Goal: Task Accomplishment & Management: Manage account settings

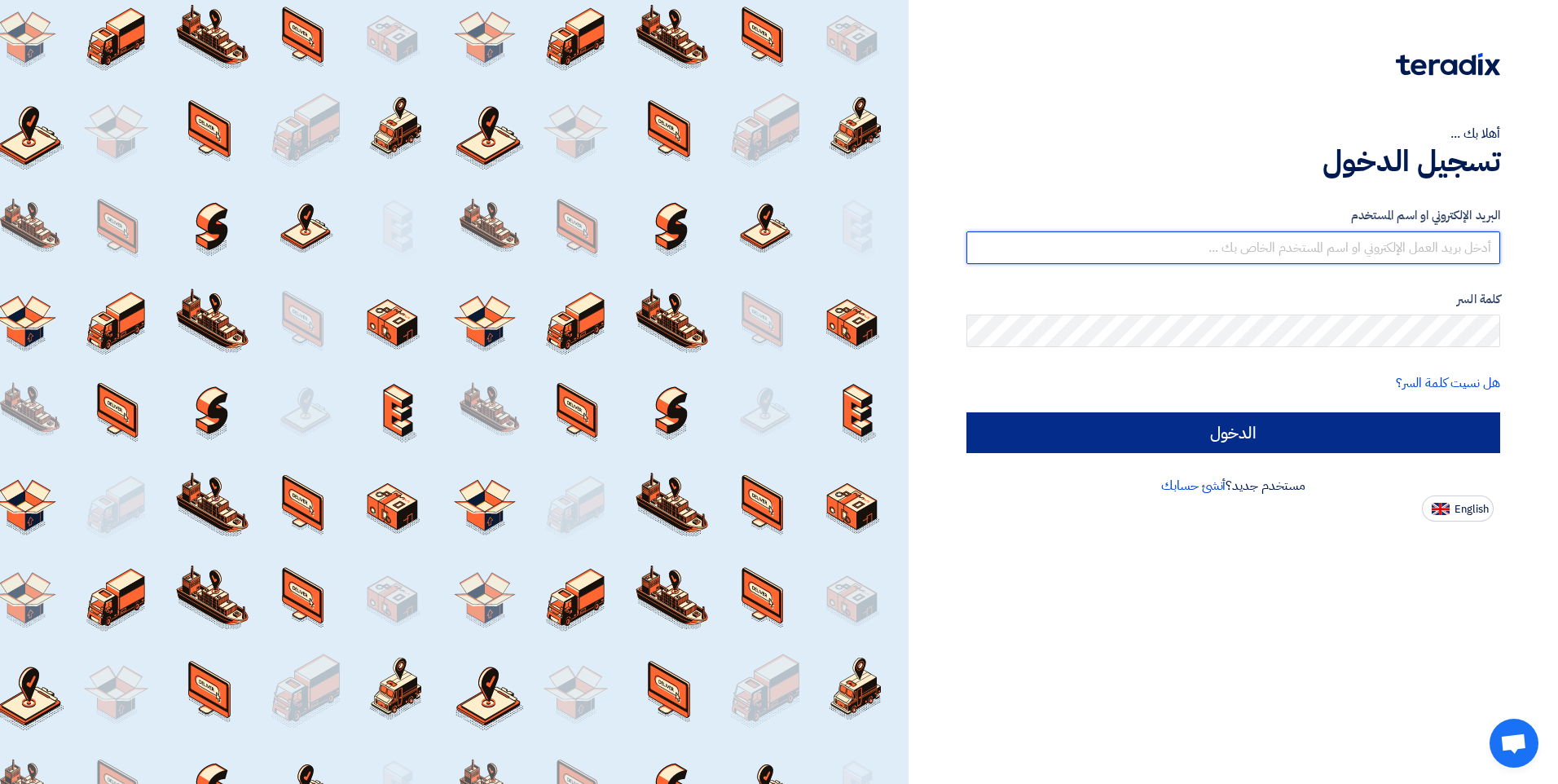
type input "[EMAIL_ADDRESS][DOMAIN_NAME]"
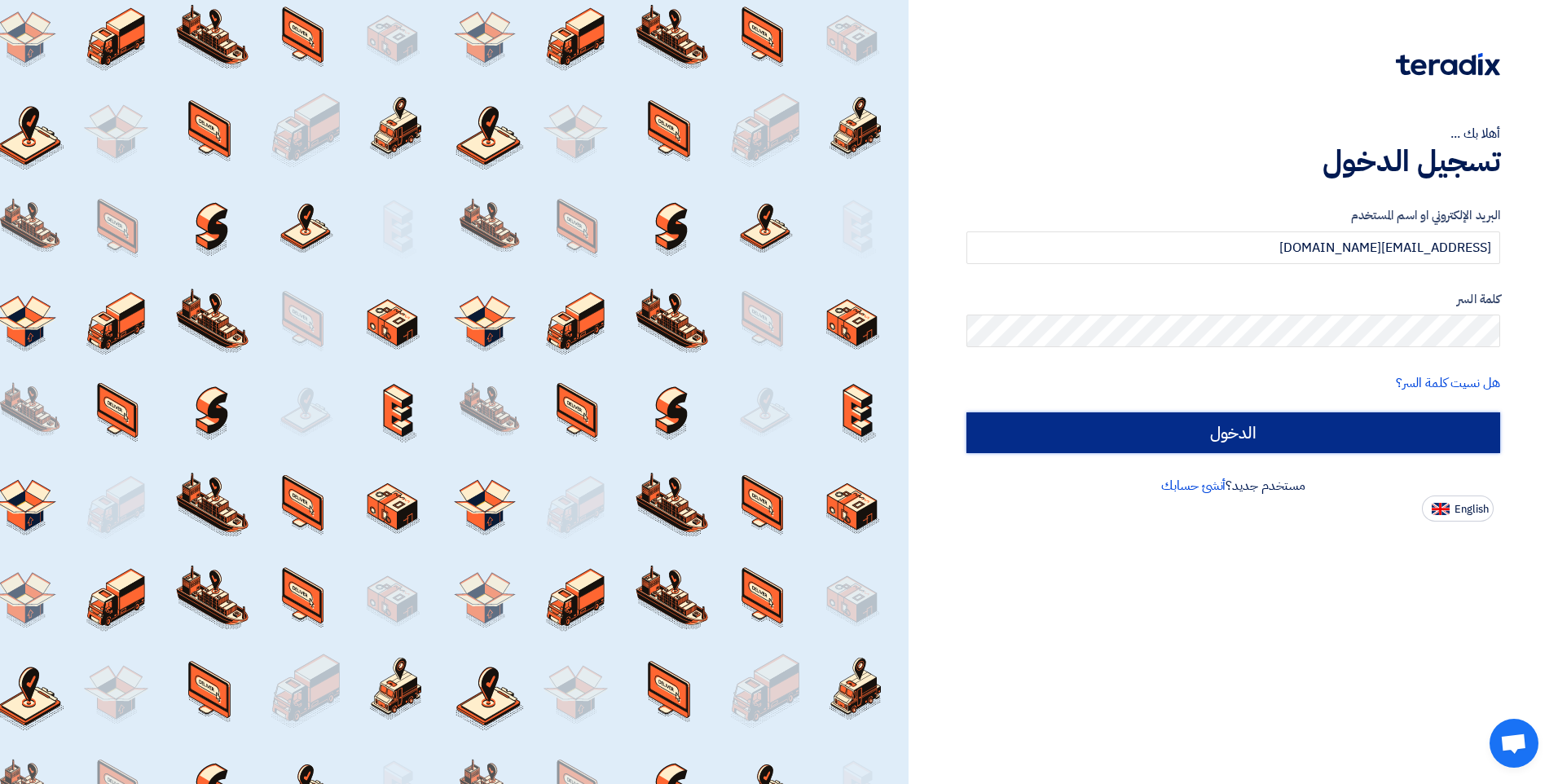
click at [1258, 423] on input "الدخول" at bounding box center [1233, 433] width 534 height 41
type input "Sign in"
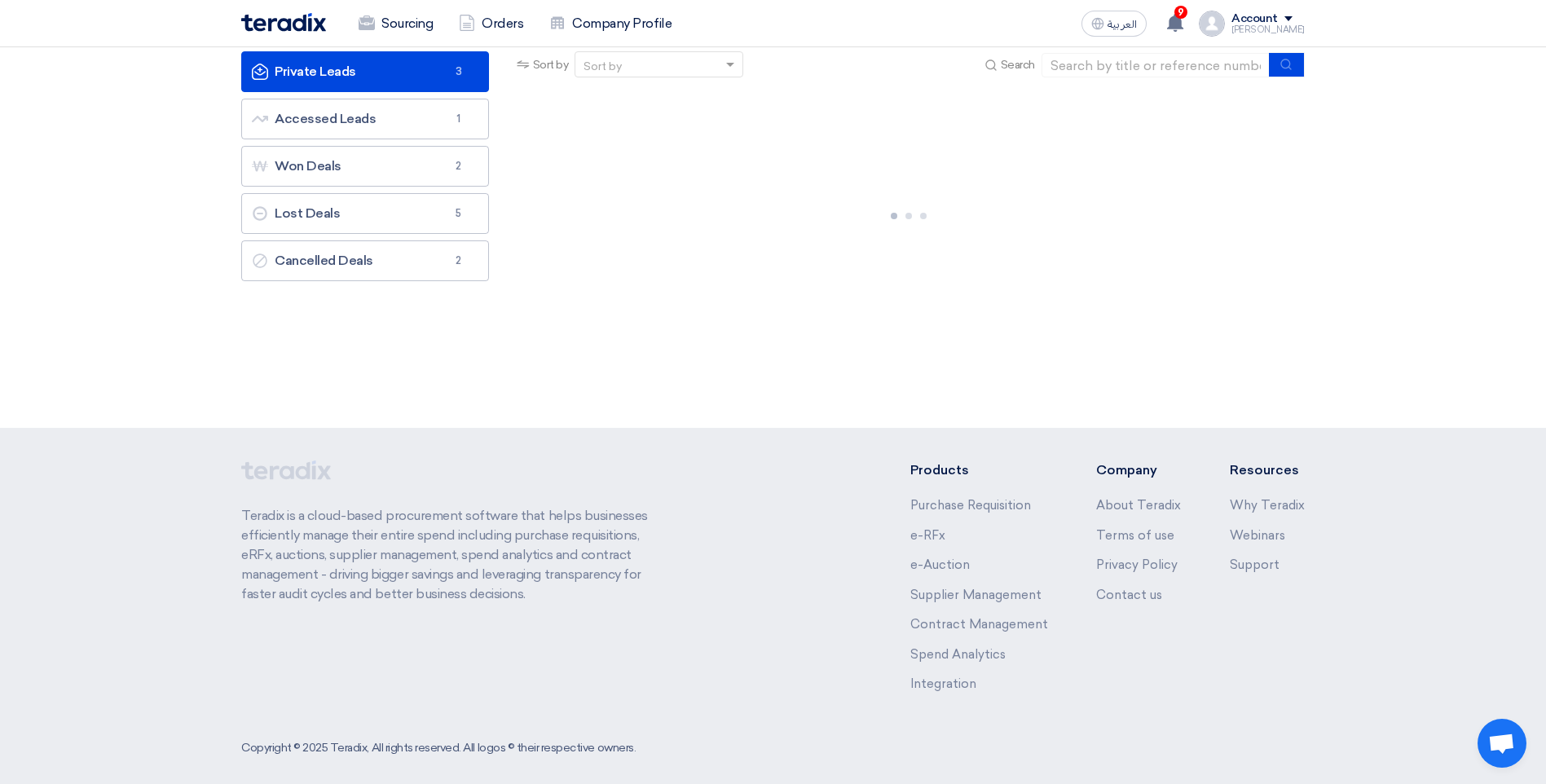
scroll to position [123, 0]
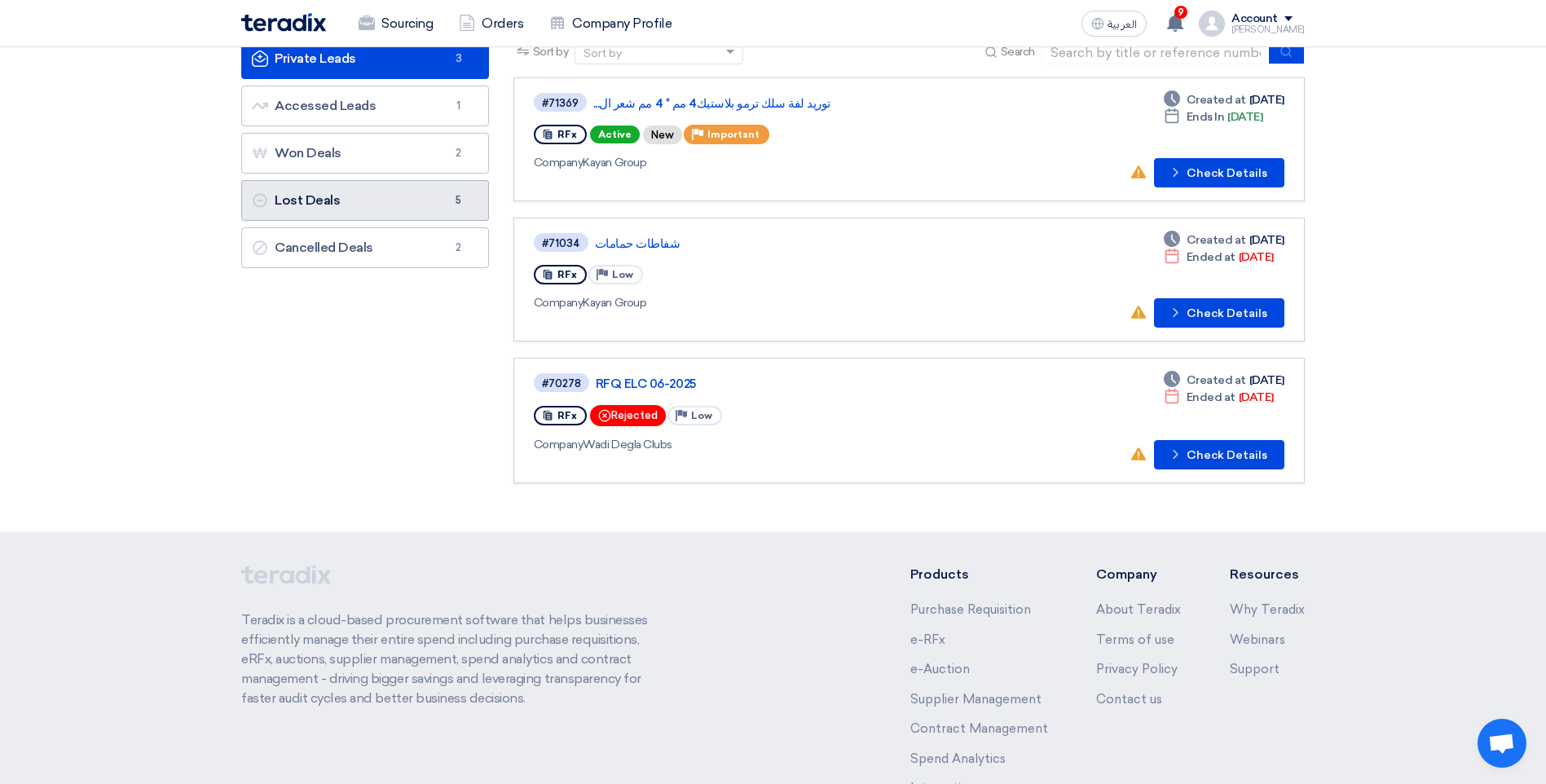
click at [429, 203] on link "Lost Deals Lost Deals 5" at bounding box center [365, 201] width 248 height 41
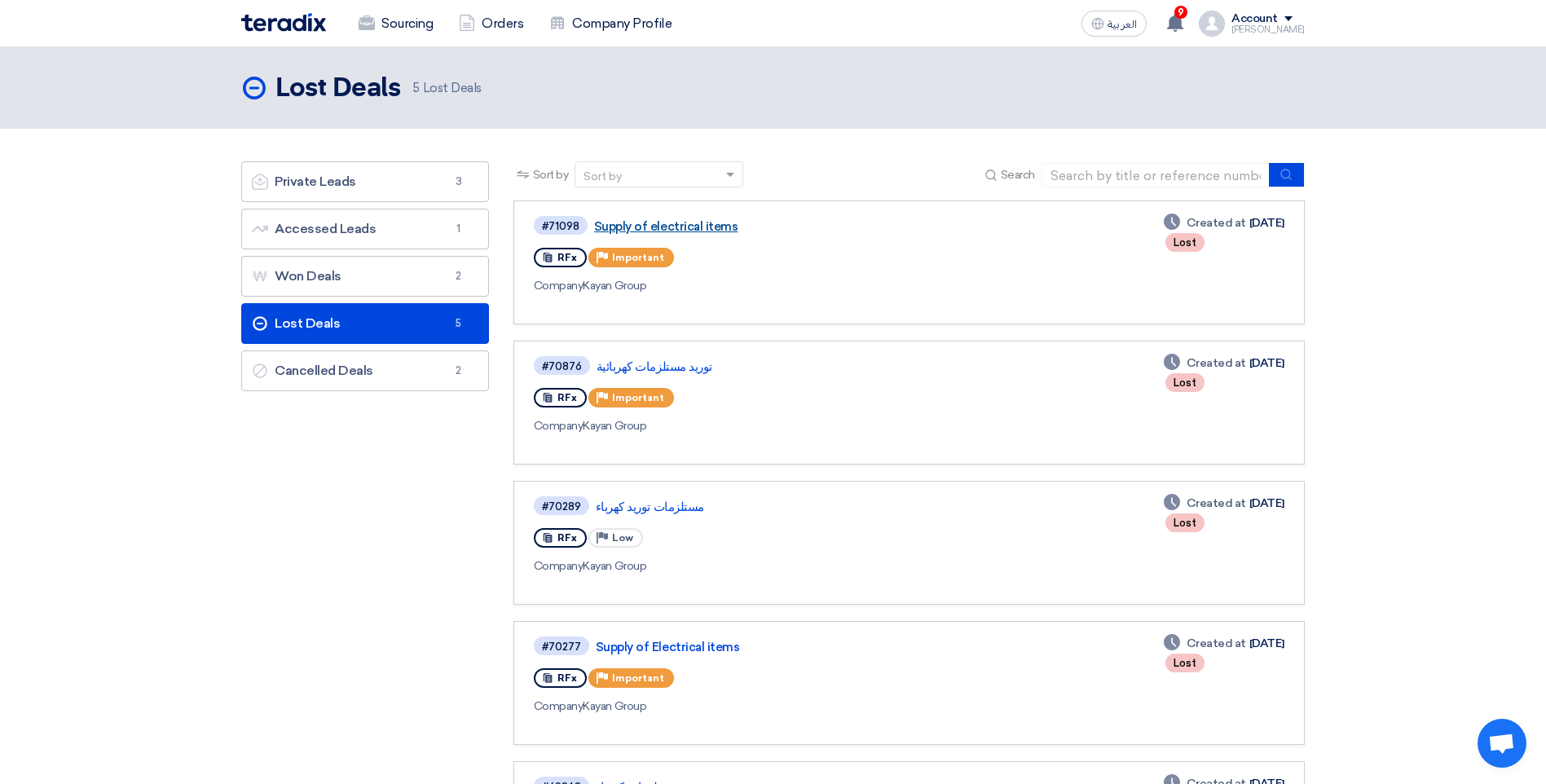
click at [689, 223] on link "Supply of electrical items" at bounding box center [797, 226] width 408 height 15
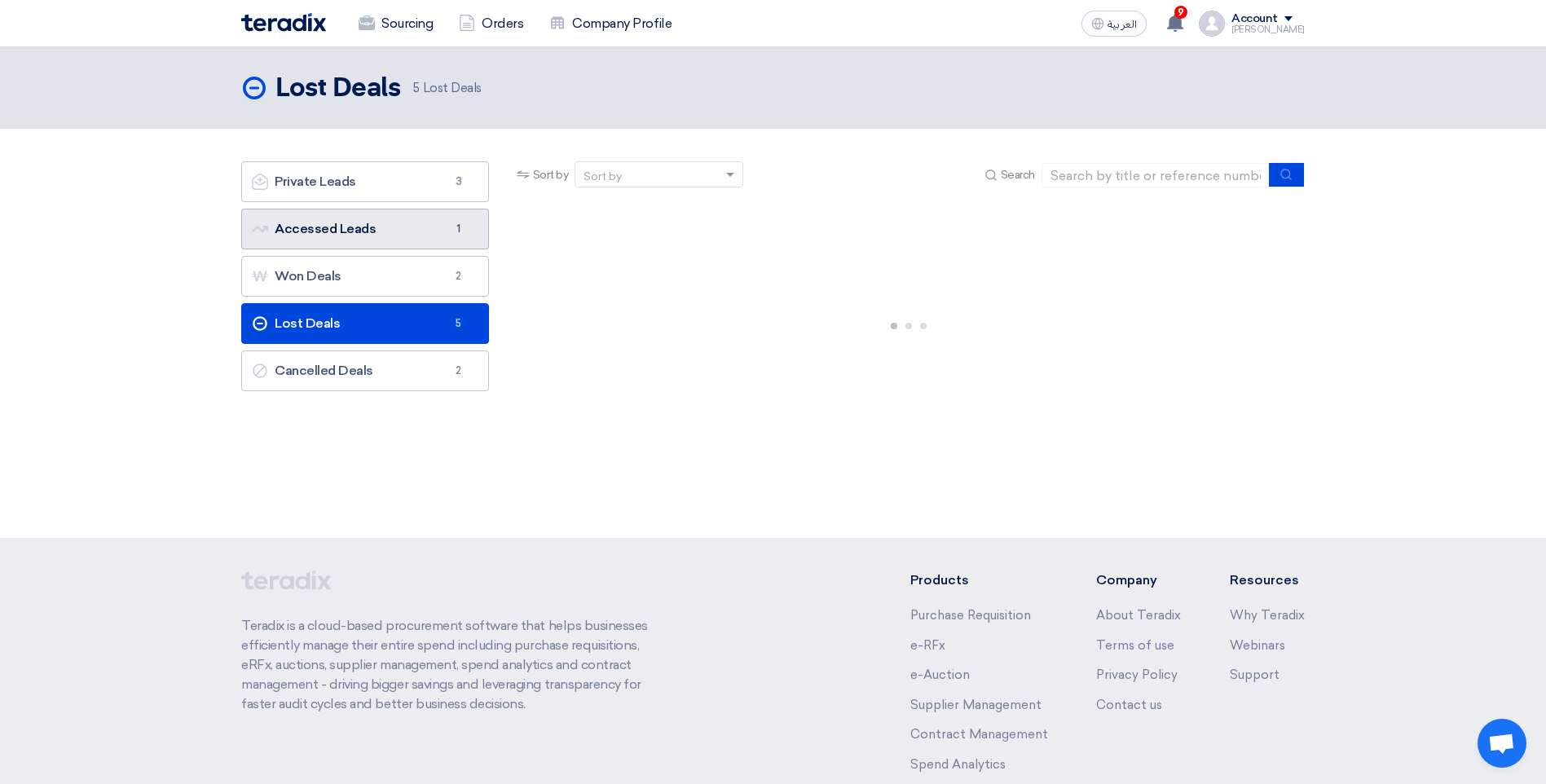
click at [442, 232] on link "Accessed Leads Accessed Leads 1" at bounding box center [365, 229] width 248 height 41
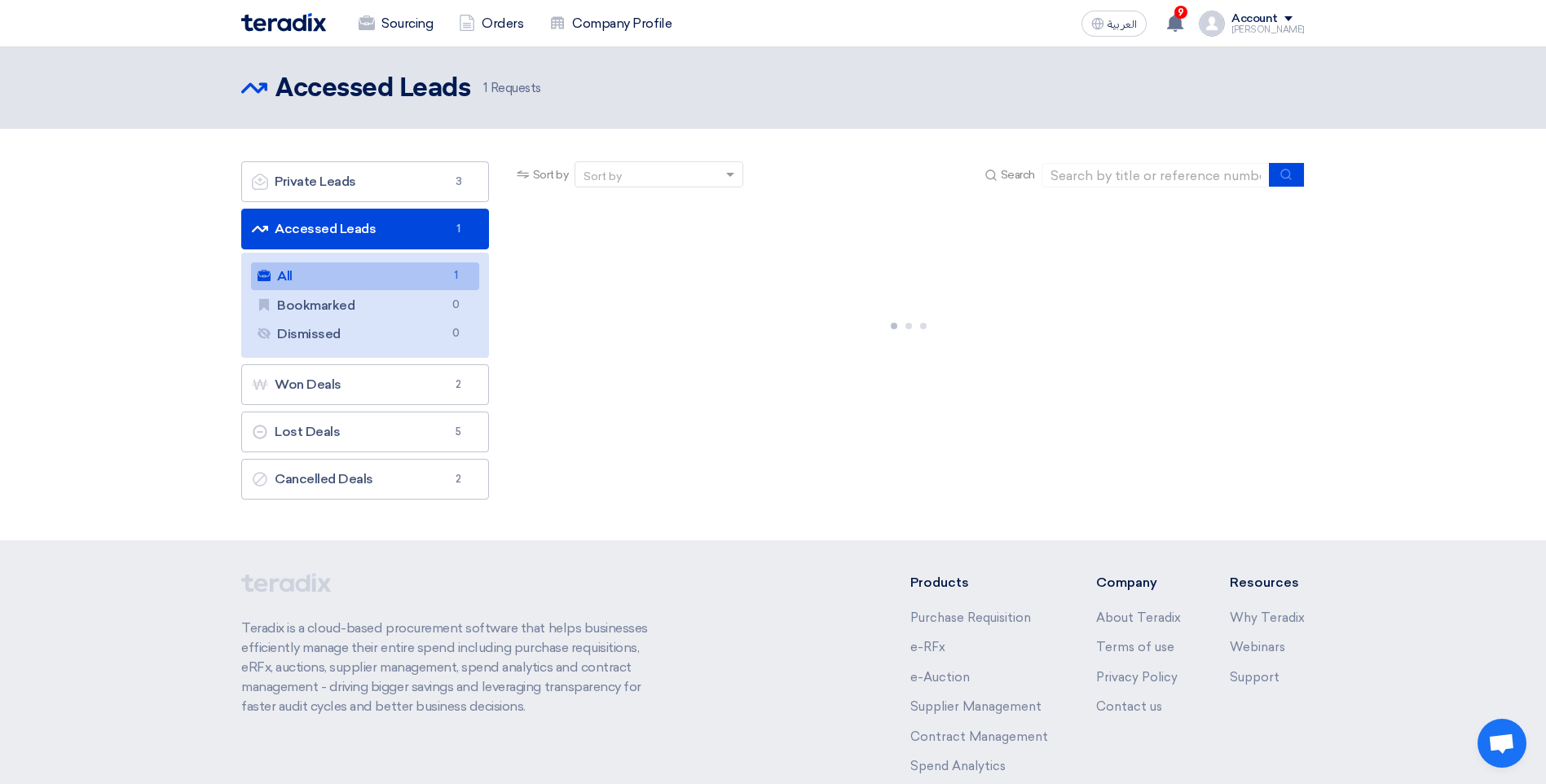
click at [274, 277] on link "All All 1" at bounding box center [365, 277] width 228 height 28
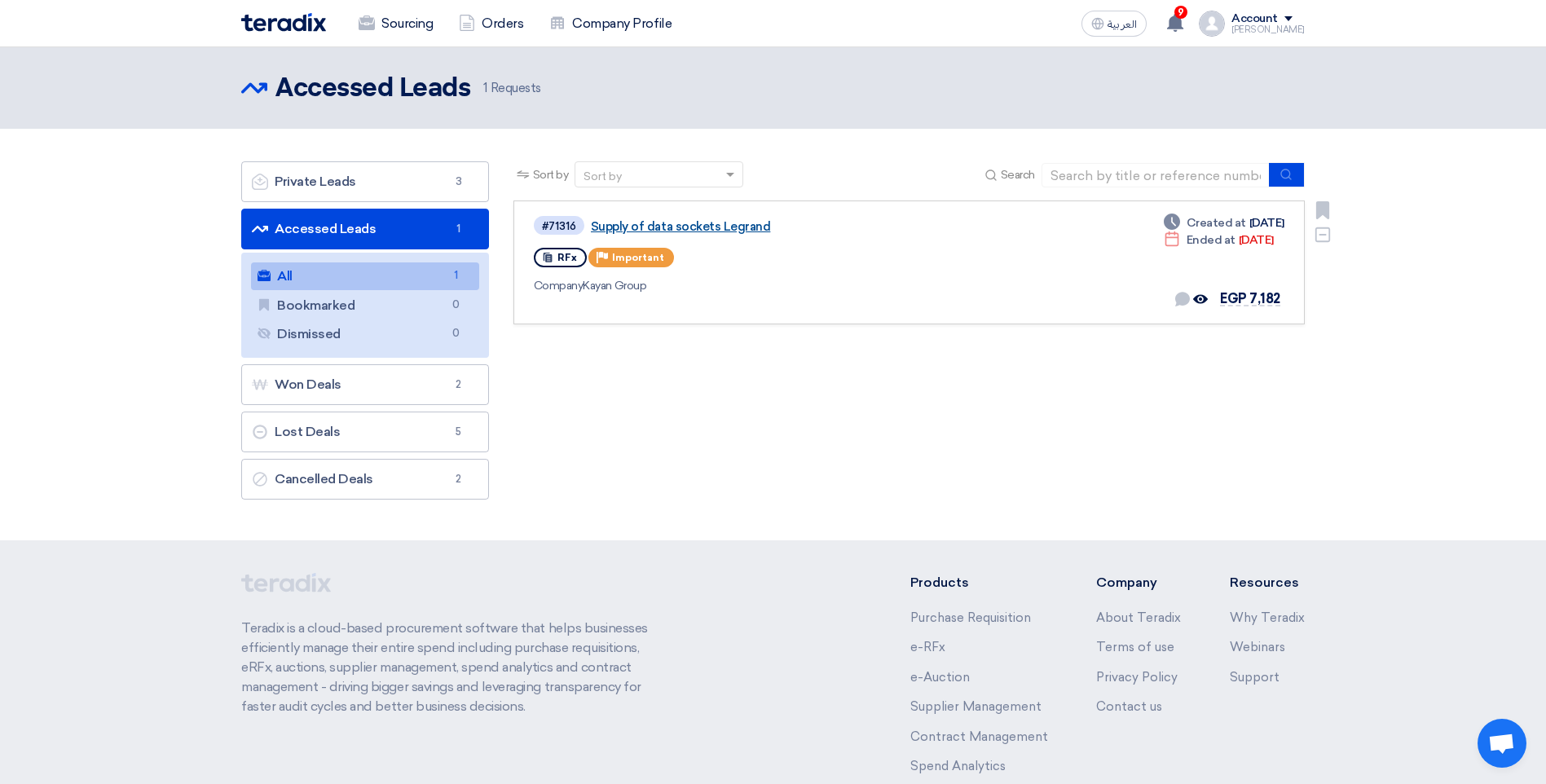
click at [666, 231] on link "Supply of data sockets Legrand" at bounding box center [794, 226] width 408 height 15
click at [316, 188] on link "Private Leads Private Leads 3" at bounding box center [365, 182] width 248 height 41
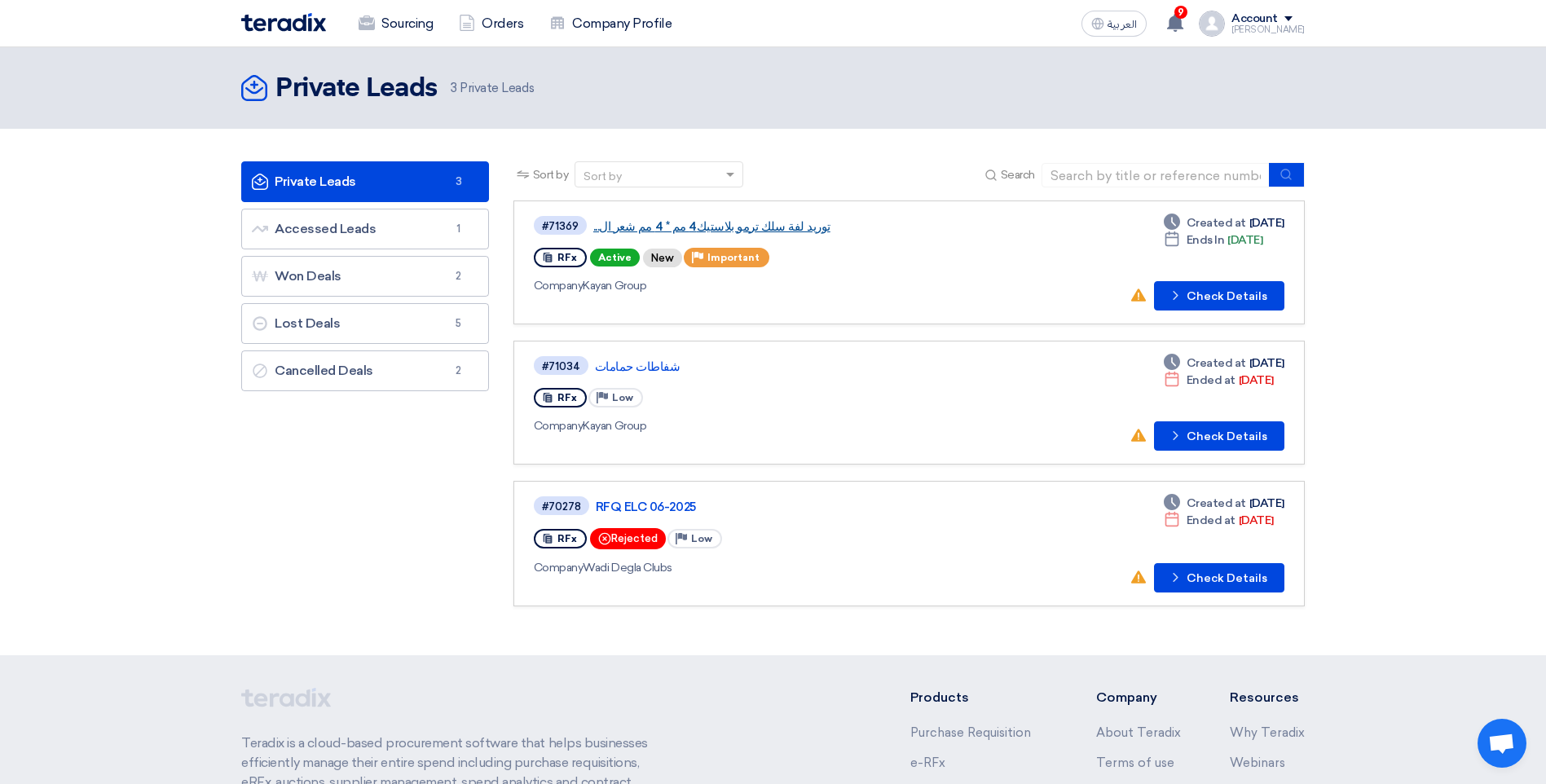
click at [660, 232] on link "توريد لفة سلك ترمو بلاستيك4 مم * 4 مم شعر ال..." at bounding box center [797, 226] width 408 height 15
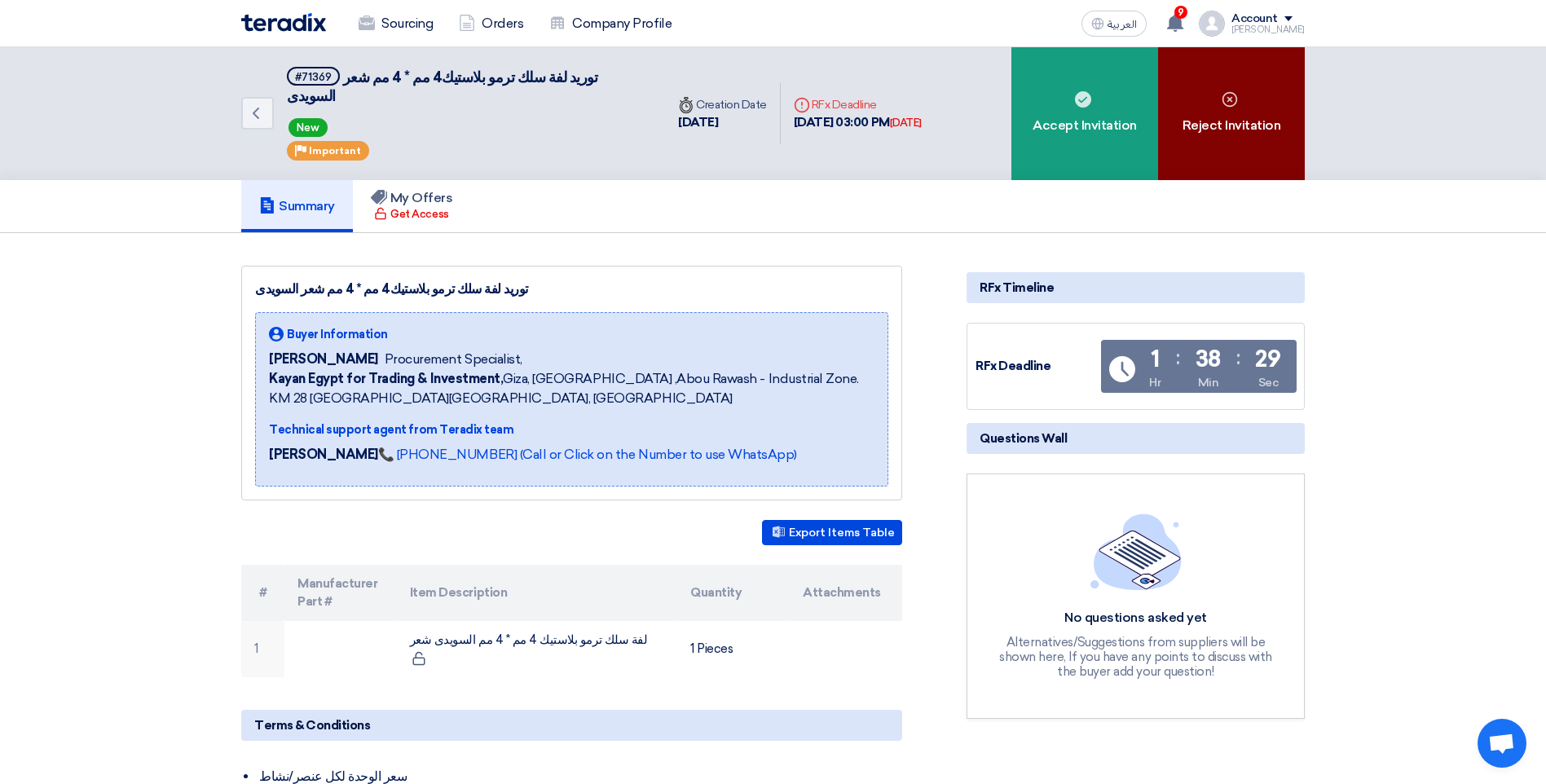
click at [1227, 116] on div "Reject Invitation" at bounding box center [1231, 114] width 147 height 133
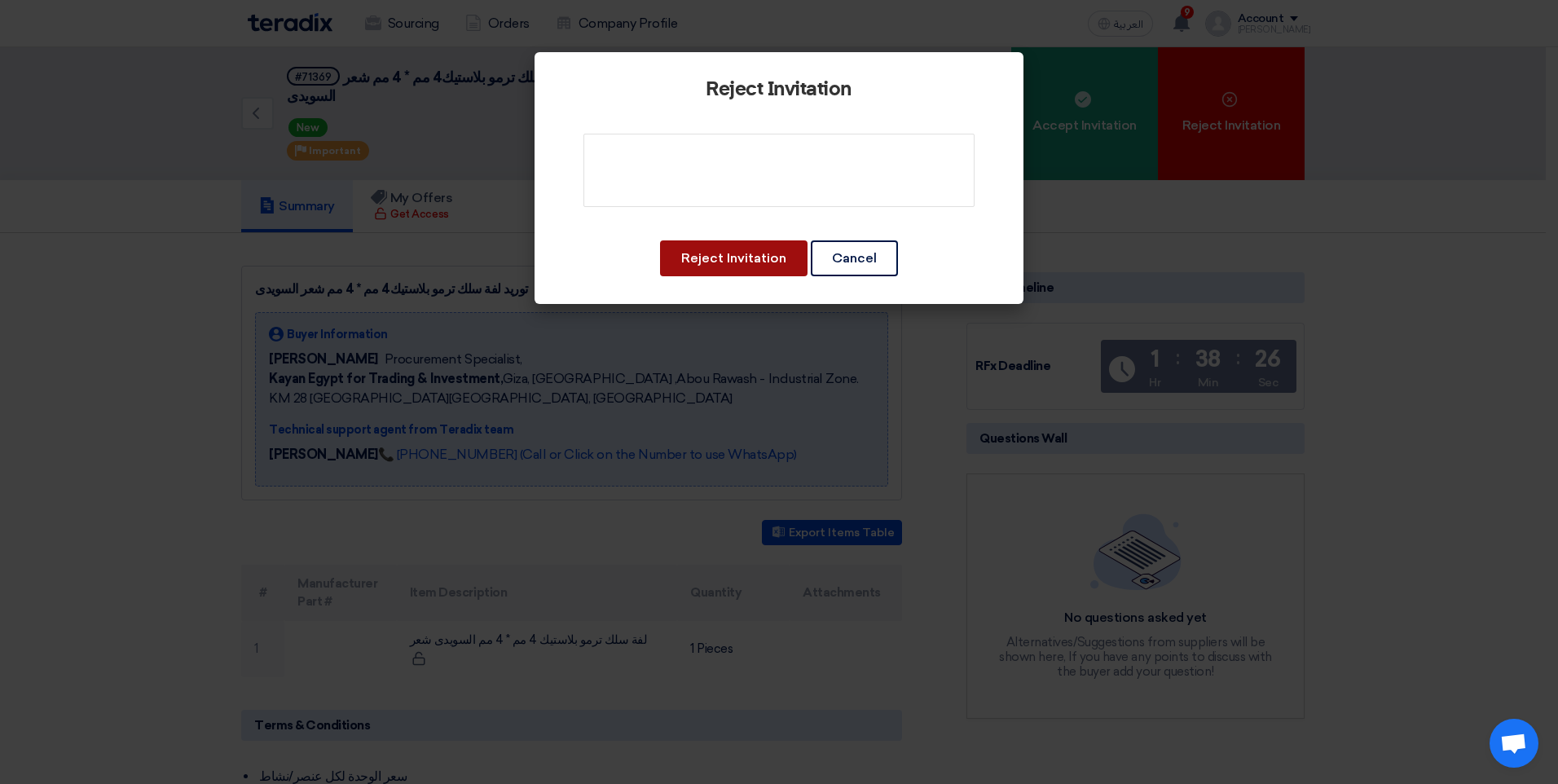
click at [765, 255] on button "Reject Invitation" at bounding box center [734, 258] width 148 height 36
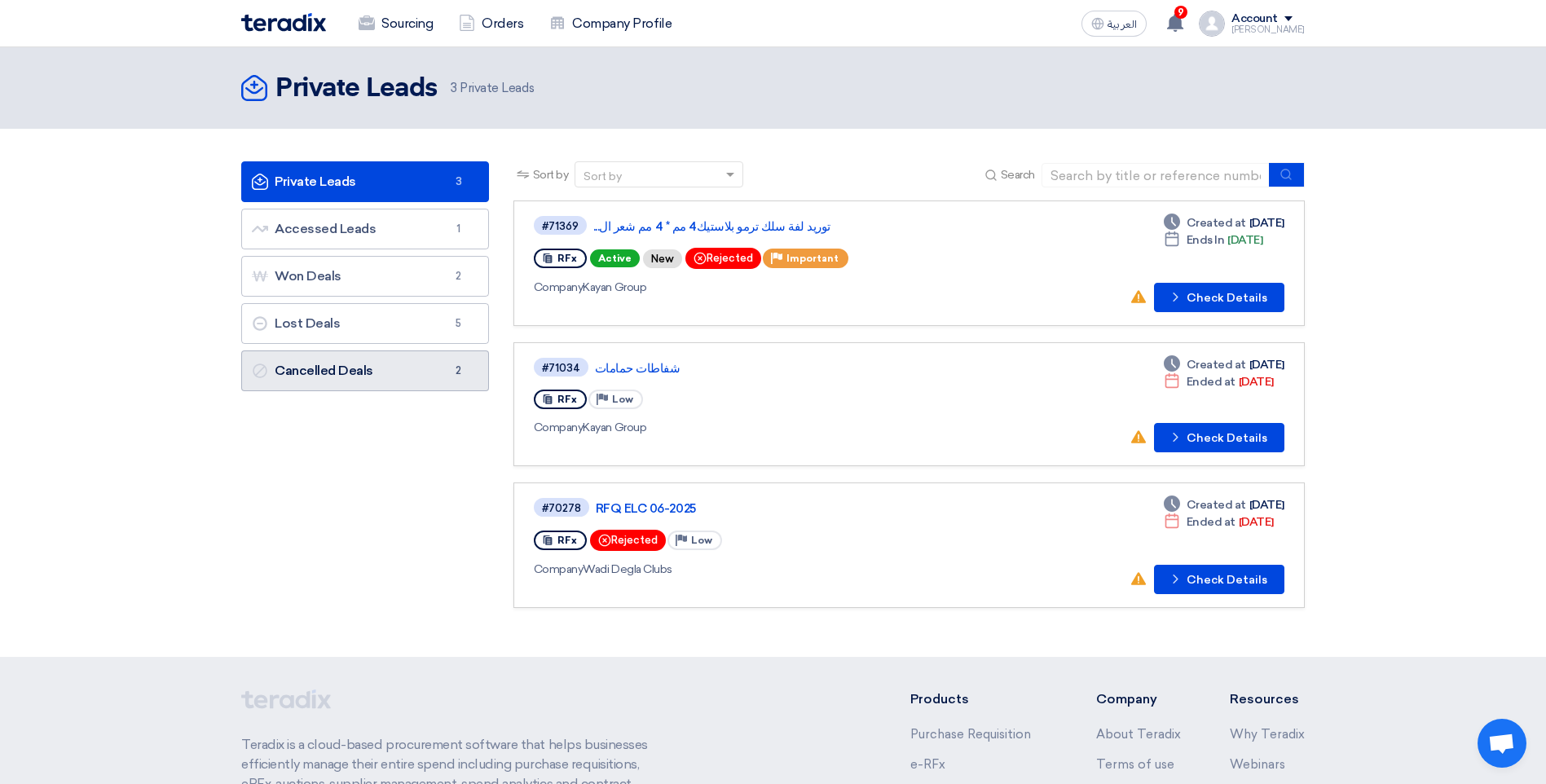
click at [439, 356] on link "Cancelled Deals Cancelled Deals 2" at bounding box center [365, 371] width 248 height 41
